Goal: Register for event/course

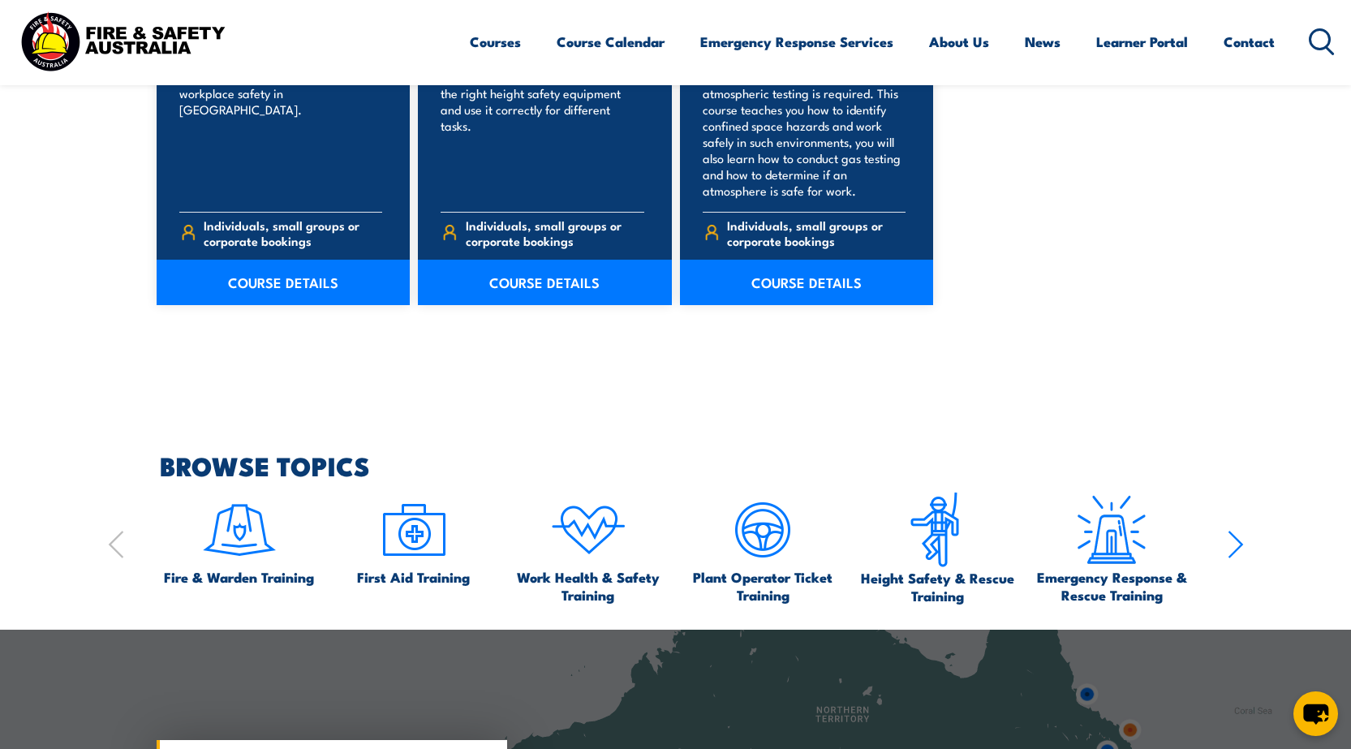
scroll to position [1055, 0]
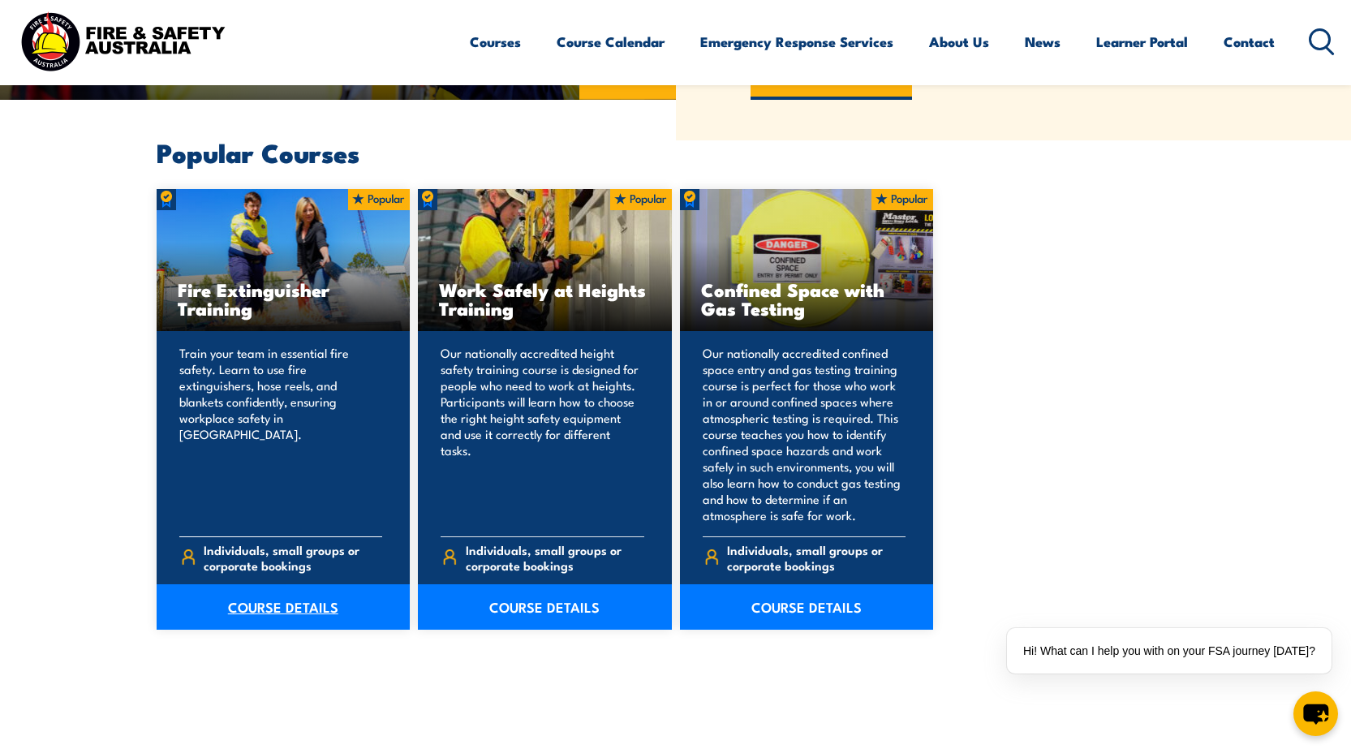
click at [296, 593] on link "COURSE DETAILS" at bounding box center [284, 606] width 254 height 45
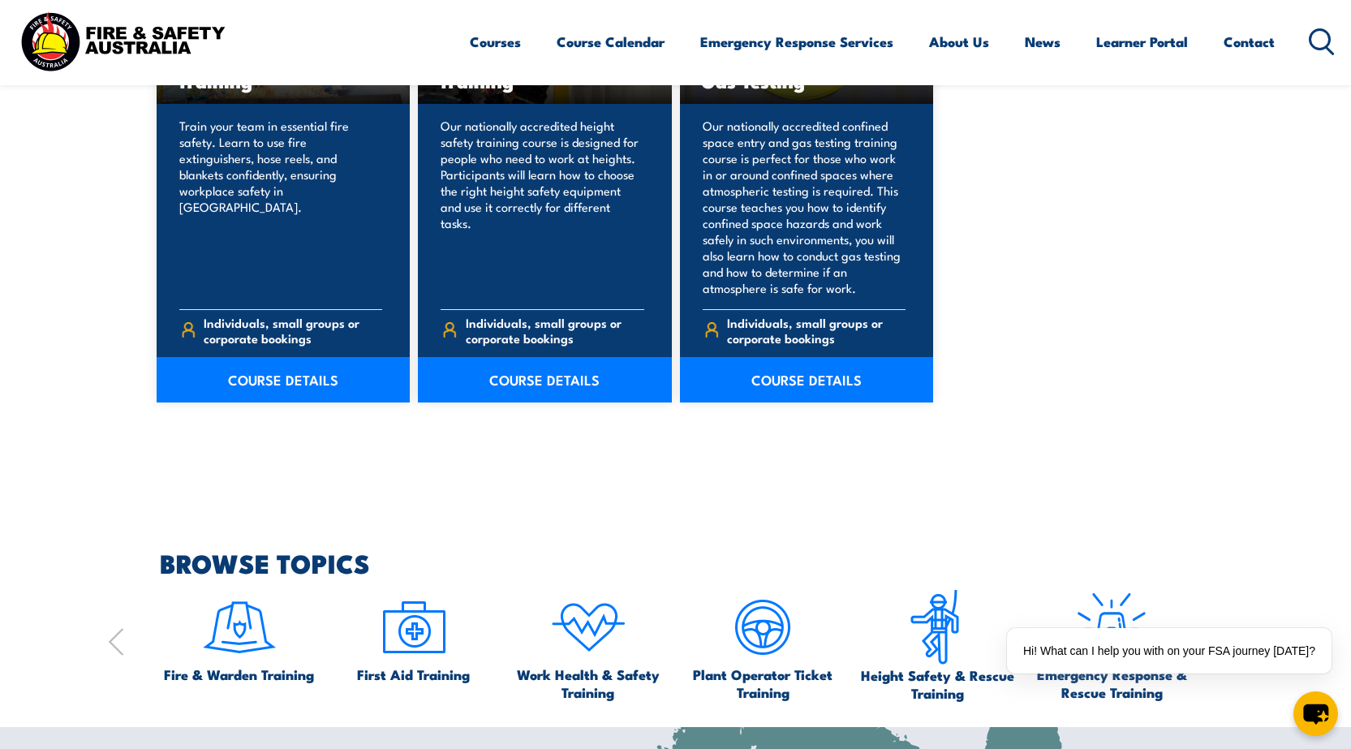
scroll to position [1299, 0]
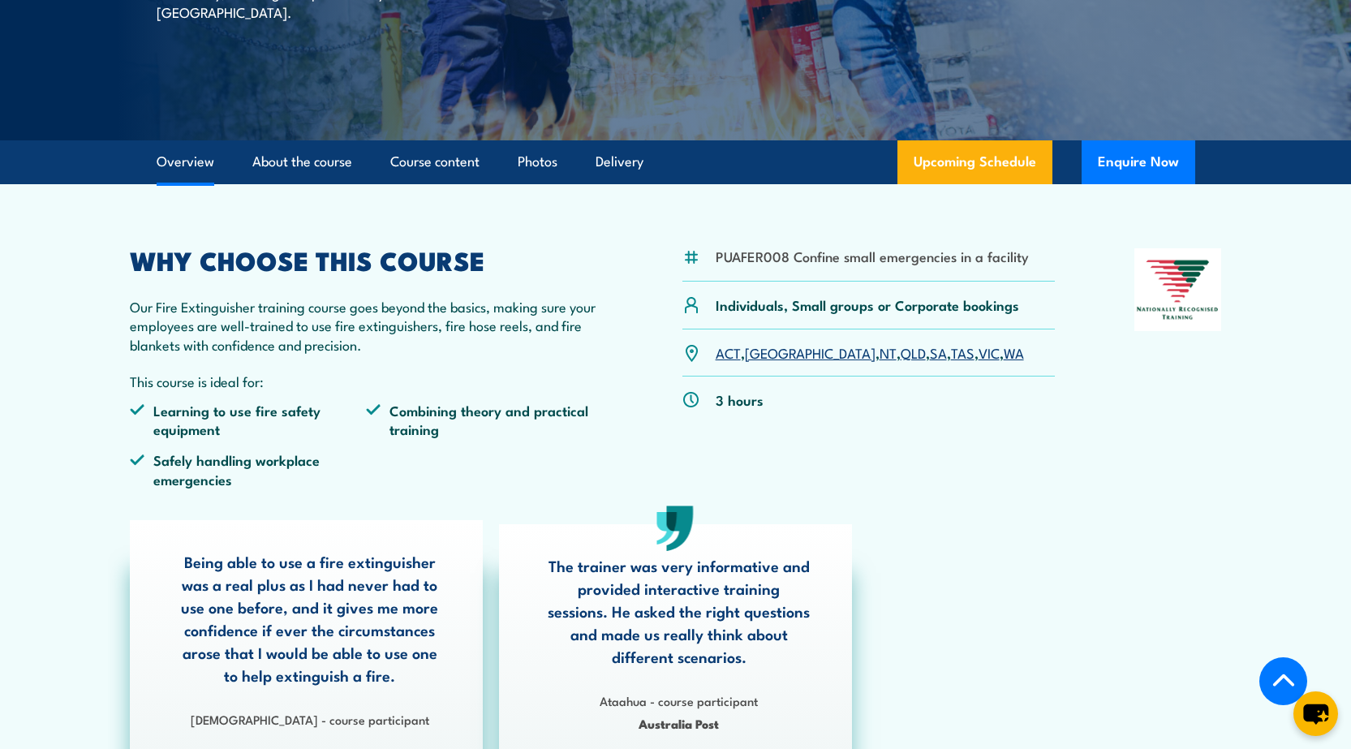
click at [1004, 350] on link "WA" at bounding box center [1014, 351] width 20 height 19
